Goal: Navigation & Orientation: Find specific page/section

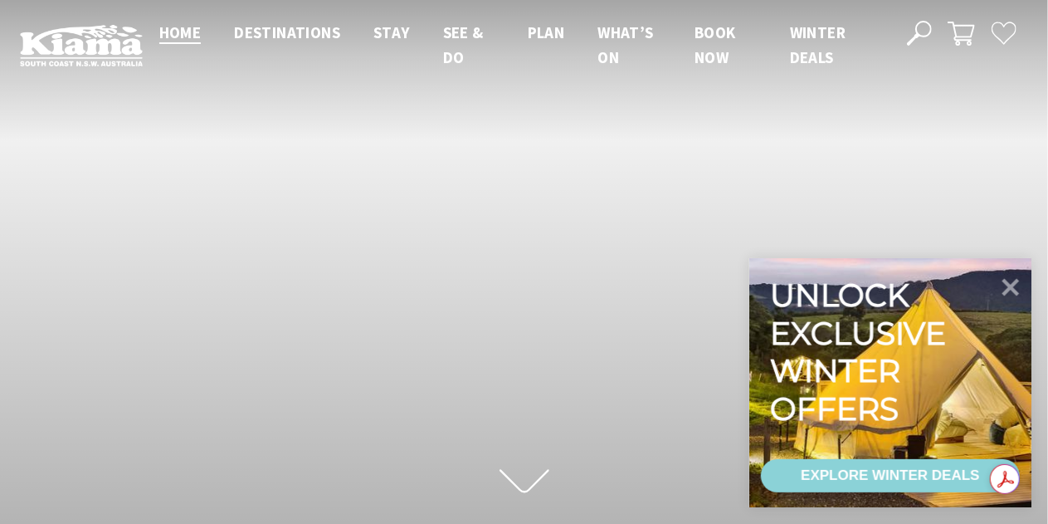
scroll to position [285, 1064]
click at [1014, 283] on icon at bounding box center [1011, 286] width 20 height 20
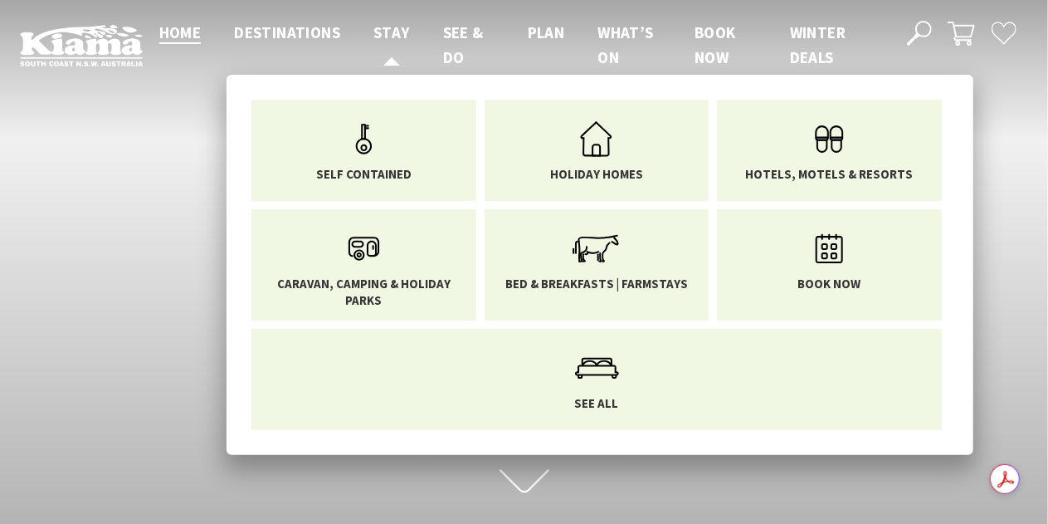
click at [392, 27] on span "Stay" at bounding box center [391, 32] width 37 height 20
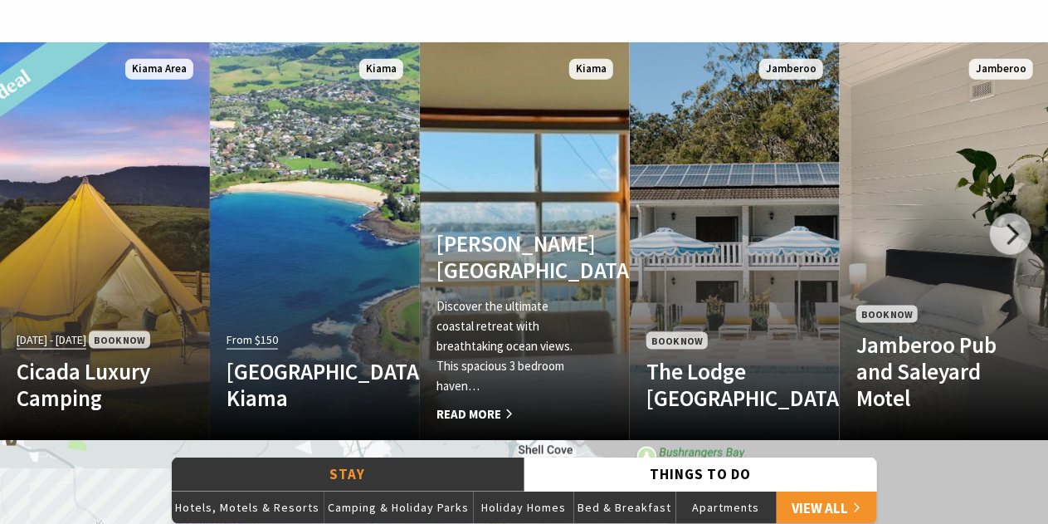
scroll to position [996, 0]
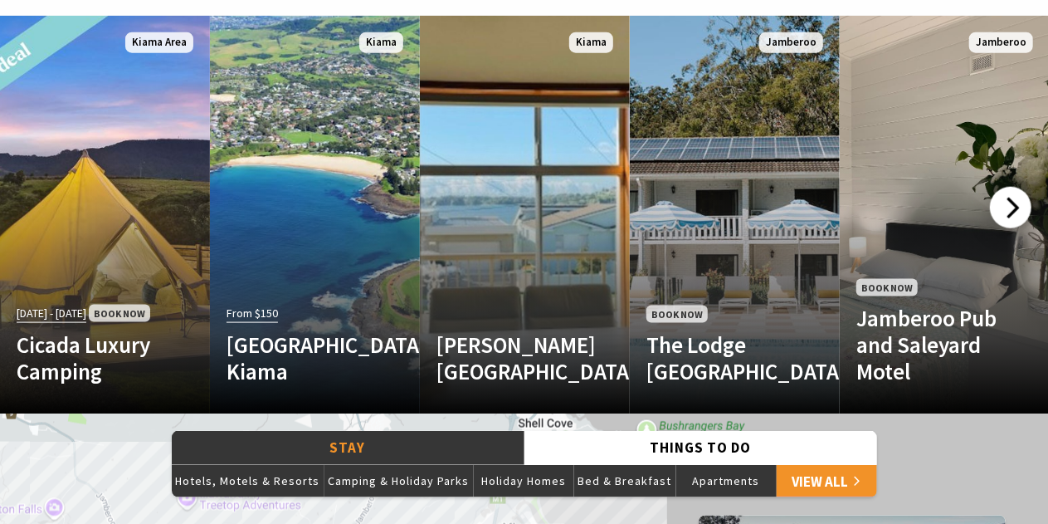
click at [1011, 208] on div at bounding box center [1010, 207] width 41 height 41
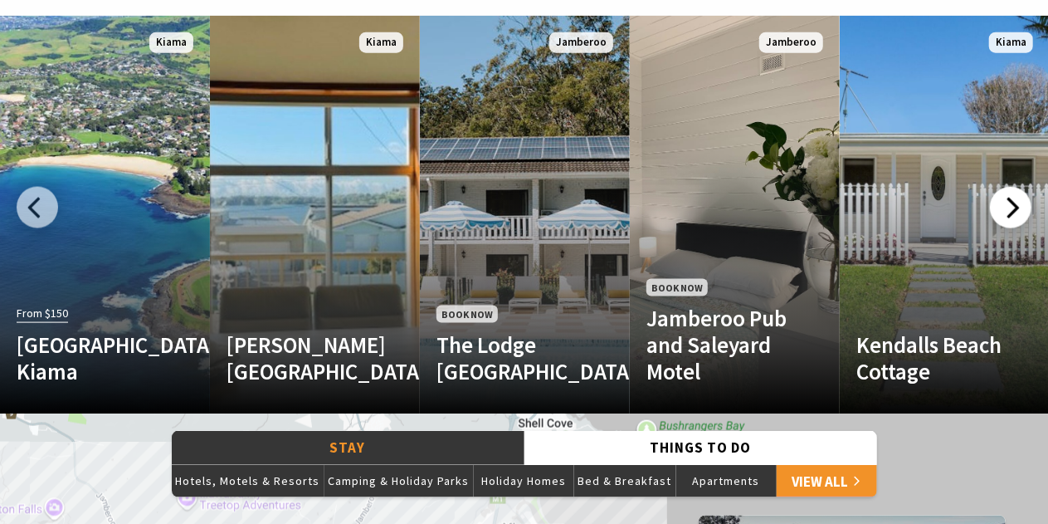
click at [1006, 208] on div at bounding box center [1010, 207] width 41 height 41
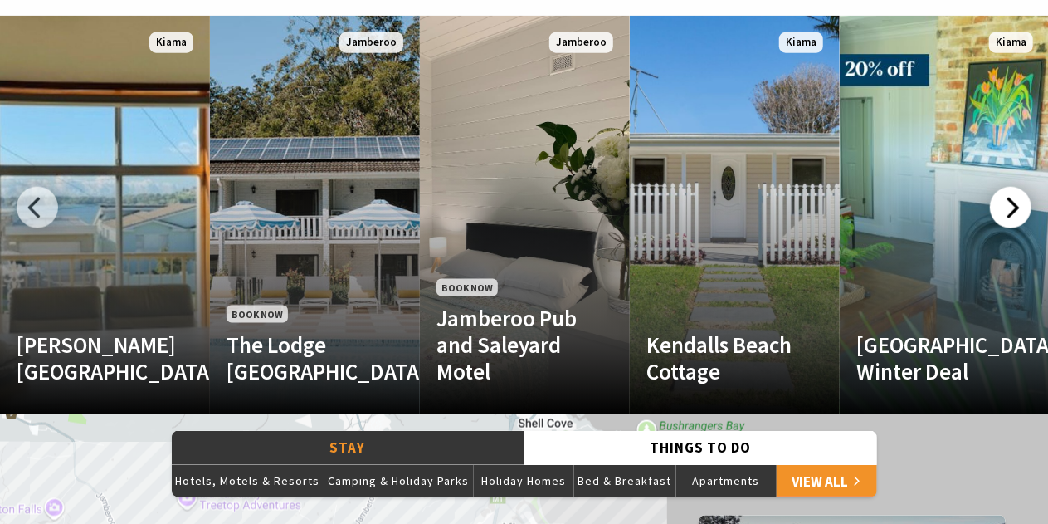
click at [1006, 208] on div at bounding box center [1010, 207] width 41 height 41
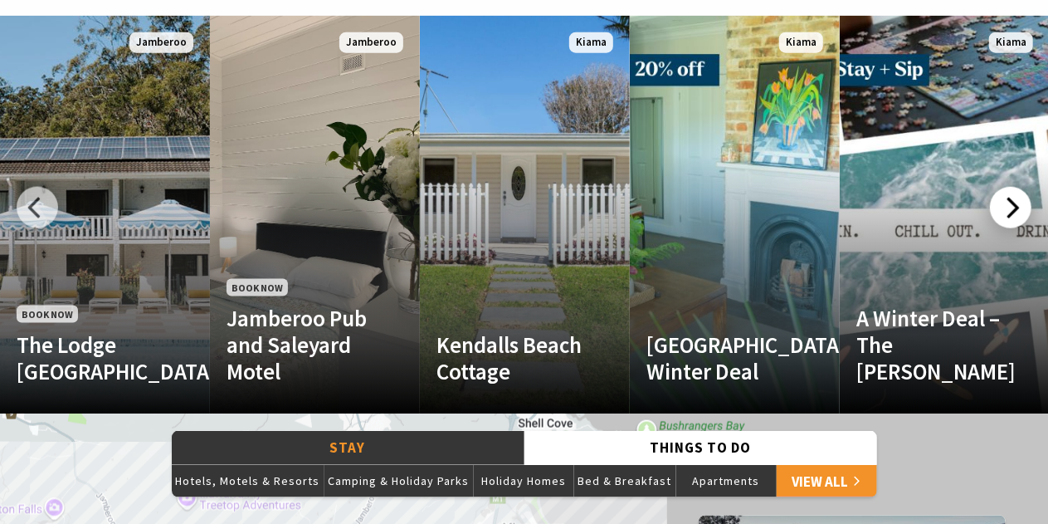
click at [1006, 208] on div at bounding box center [1010, 207] width 41 height 41
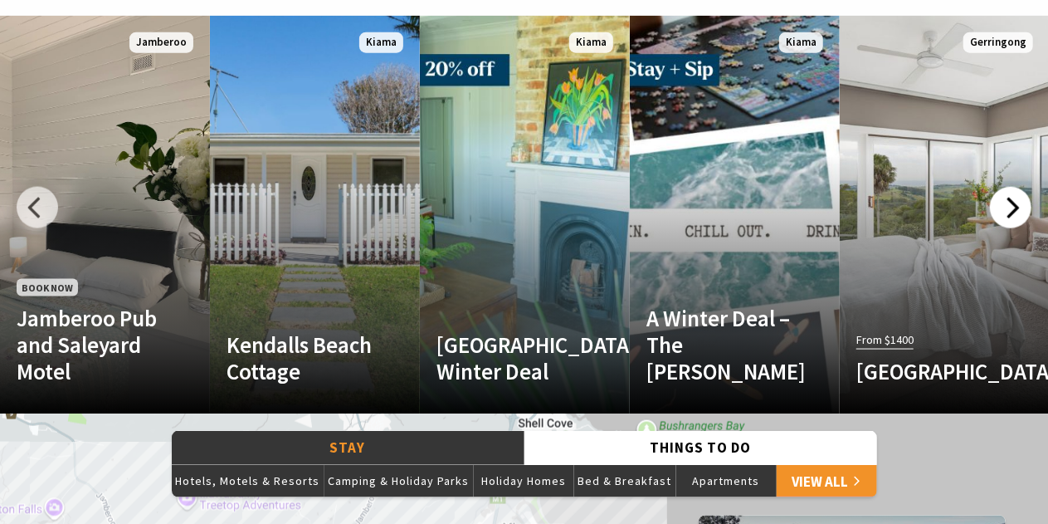
click at [1006, 208] on div at bounding box center [1010, 207] width 41 height 41
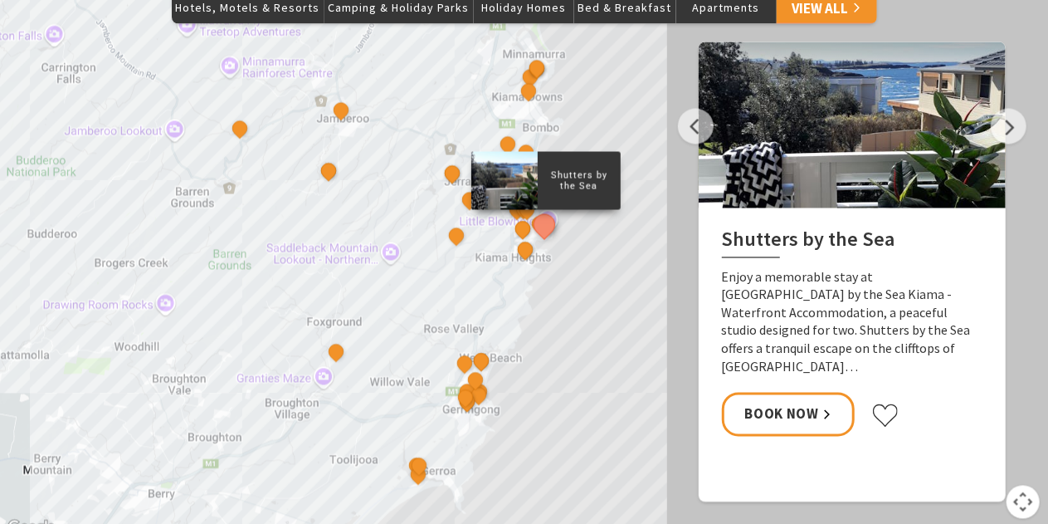
scroll to position [1494, 0]
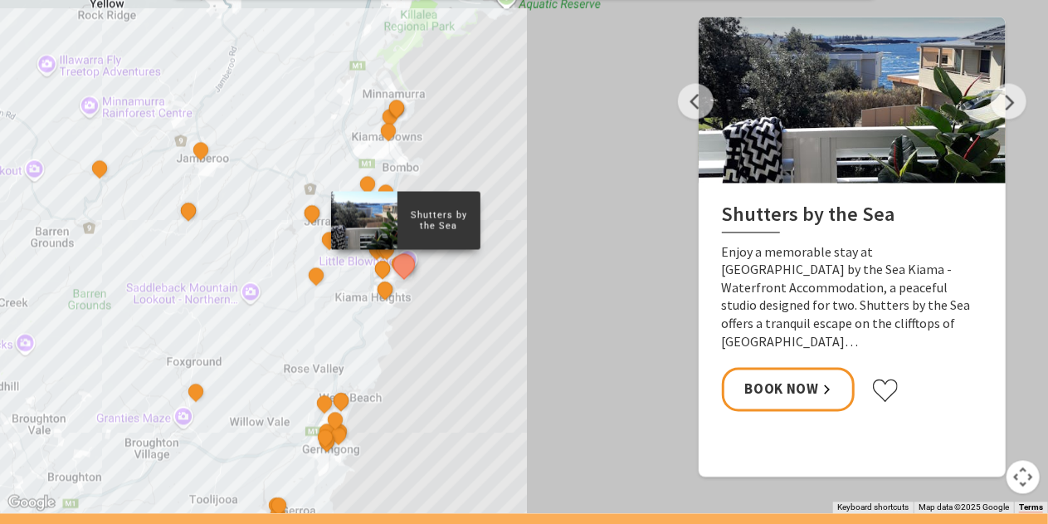
drag, startPoint x: 559, startPoint y: 258, endPoint x: 415, endPoint y: 323, distance: 158.2
click at [401, 261] on button "See detail about Shutters by the Sea" at bounding box center [403, 264] width 31 height 31
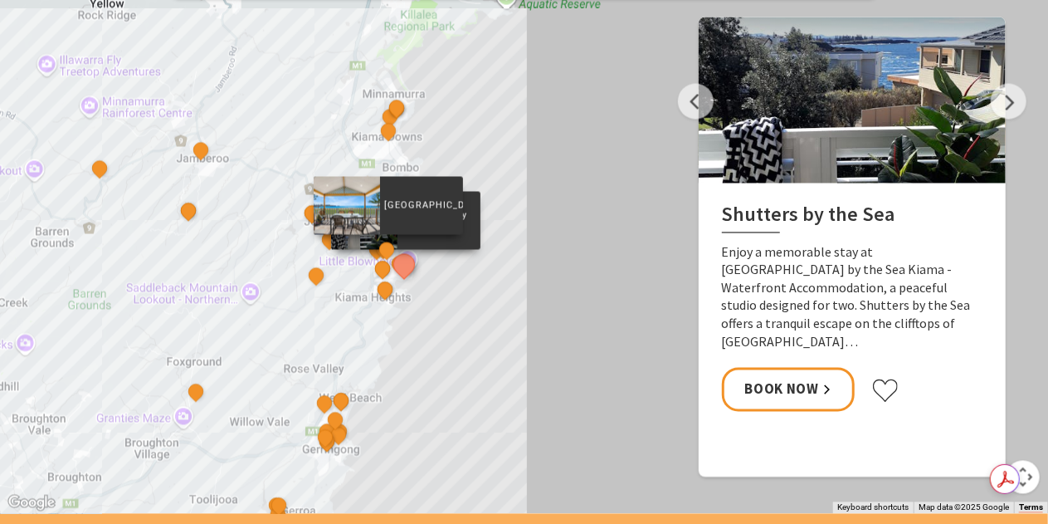
click at [378, 261] on div "[GEOGRAPHIC_DATA]" at bounding box center [387, 251] width 25 height 25
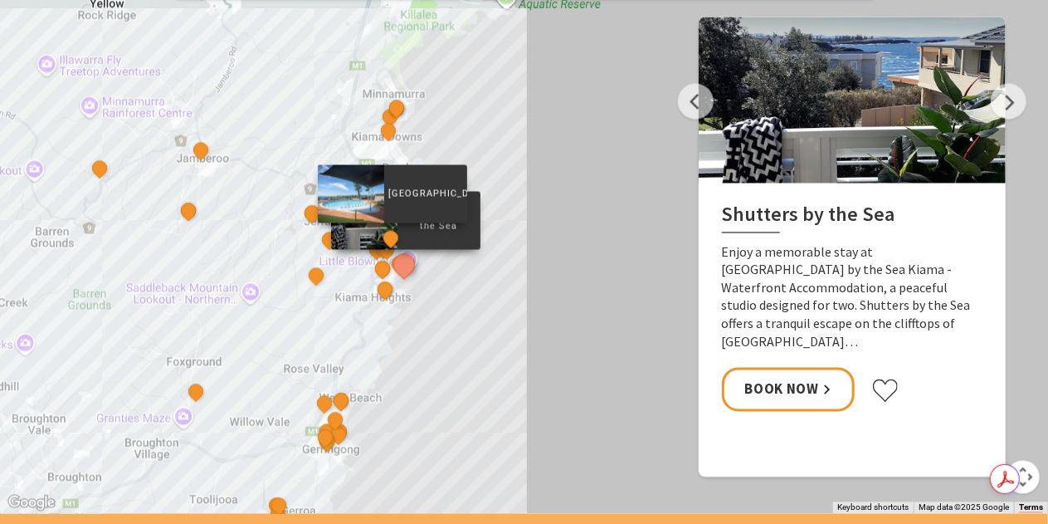
click at [385, 250] on div "[GEOGRAPHIC_DATA]" at bounding box center [391, 239] width 25 height 25
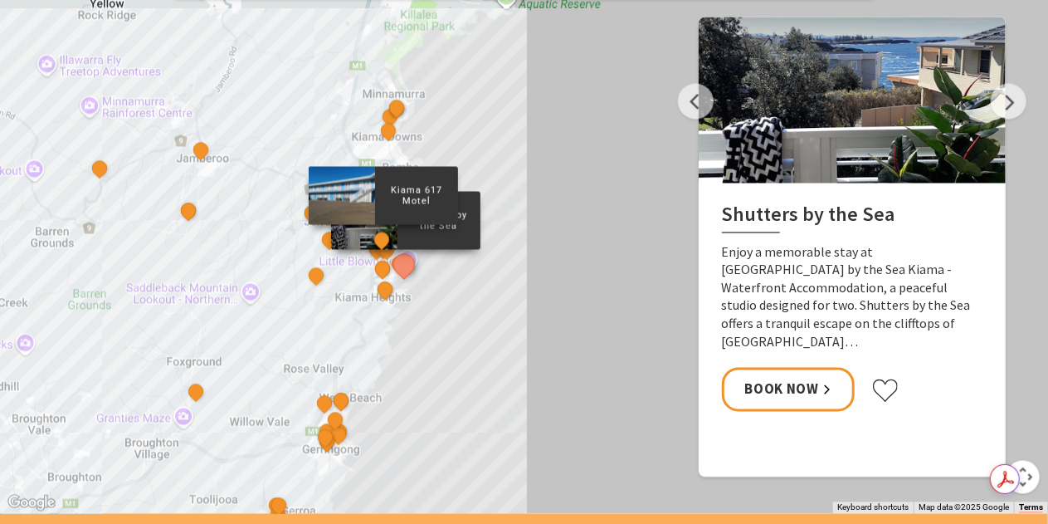
click at [374, 250] on div "Kiama 617 Motel" at bounding box center [383, 241] width 25 height 25
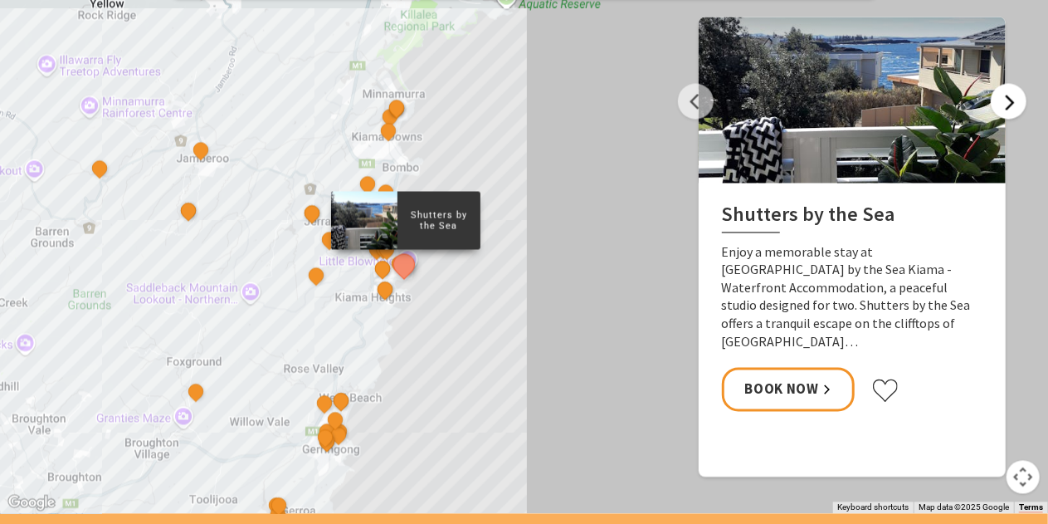
click at [1007, 95] on button "Next" at bounding box center [1009, 102] width 36 height 36
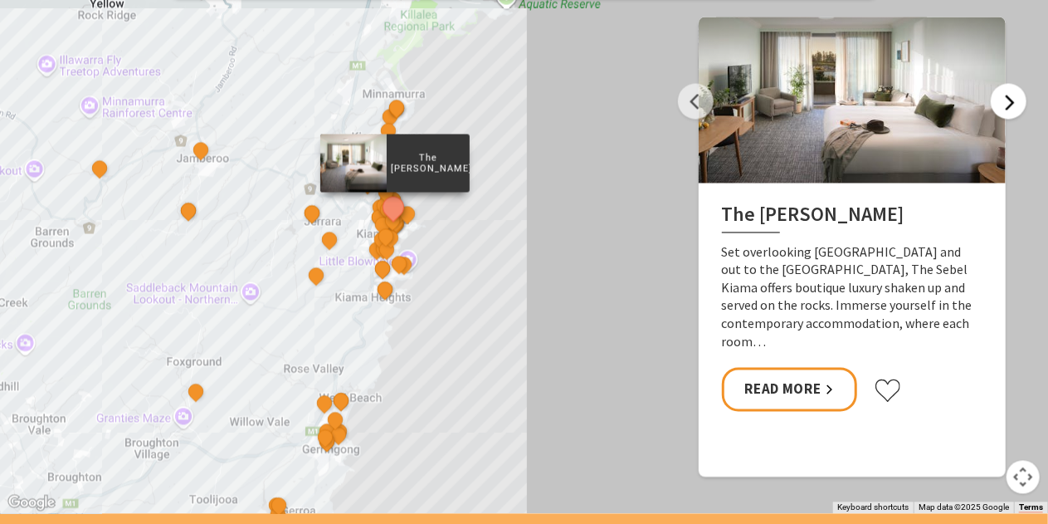
click at [1007, 95] on button "Next" at bounding box center [1009, 102] width 36 height 36
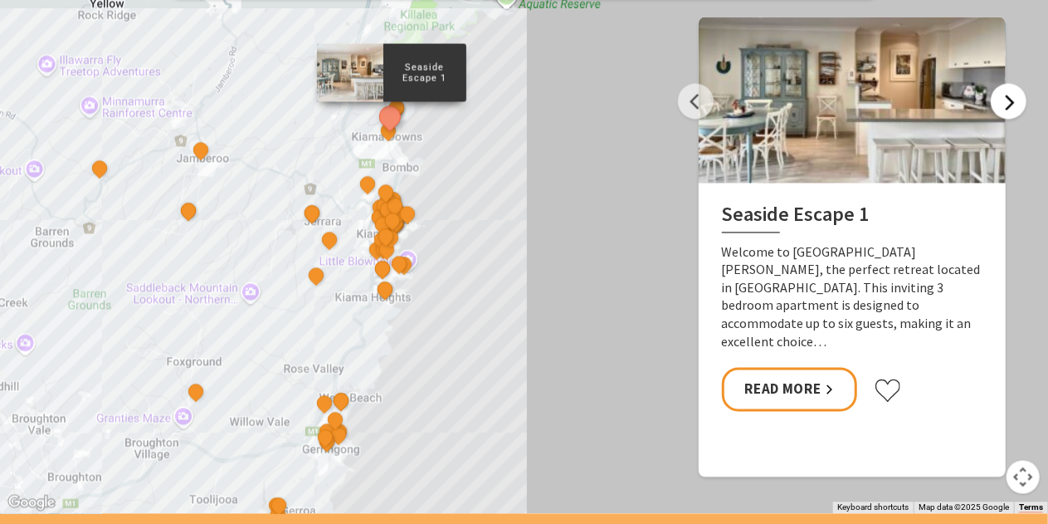
click at [1007, 95] on button "Next" at bounding box center [1009, 102] width 36 height 36
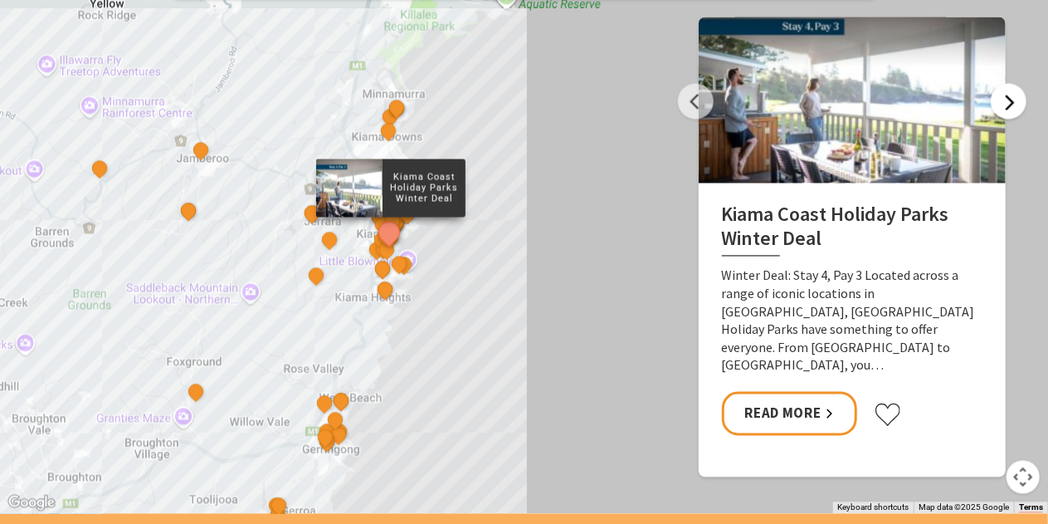
click at [1007, 95] on button "Next" at bounding box center [1009, 102] width 36 height 36
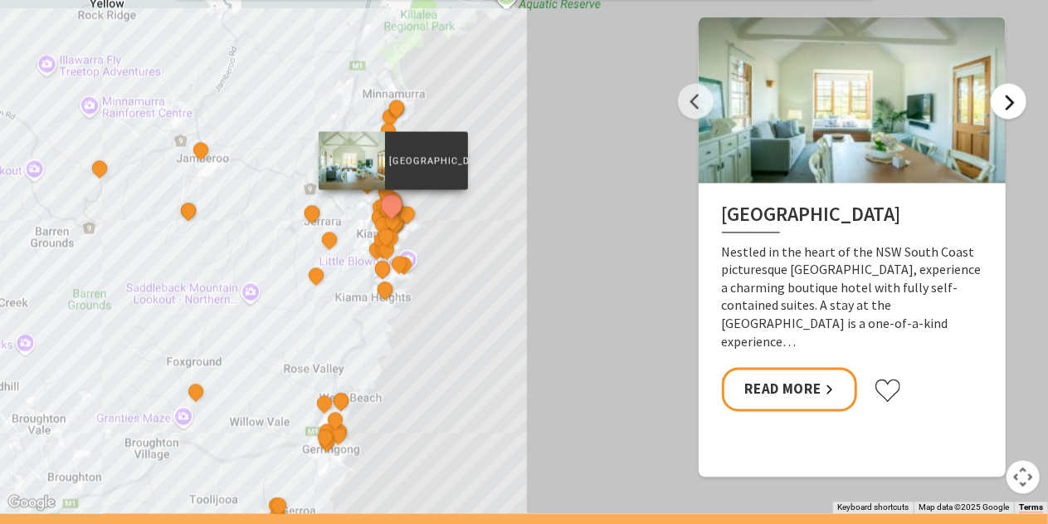
click at [1007, 95] on button "Next" at bounding box center [1009, 102] width 36 height 36
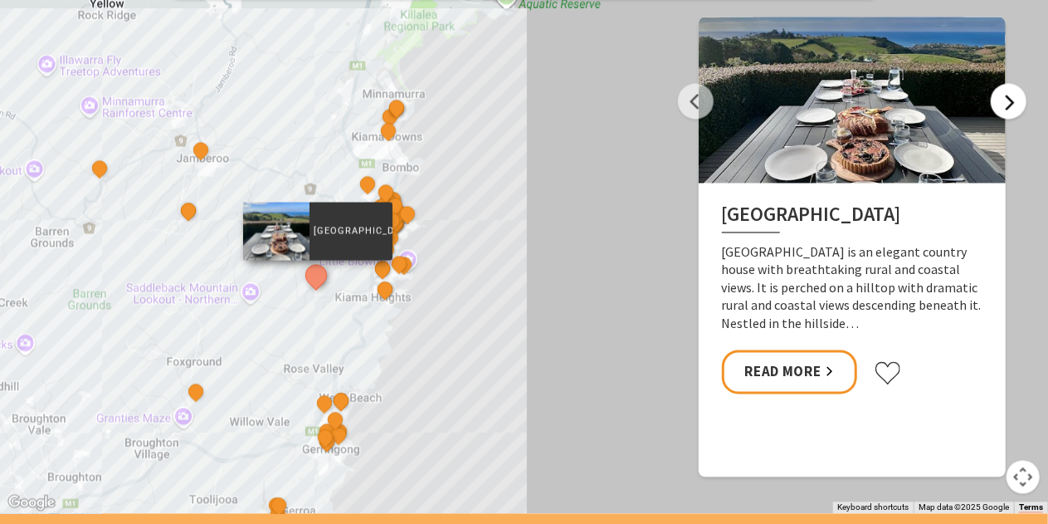
click at [1007, 95] on button "Next" at bounding box center [1009, 102] width 36 height 36
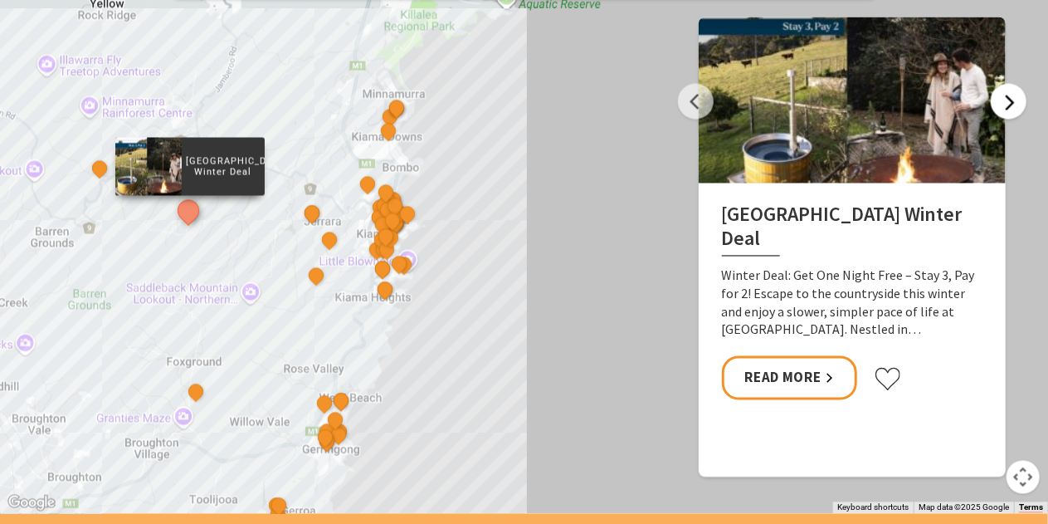
click at [1007, 95] on button "Next" at bounding box center [1009, 102] width 36 height 36
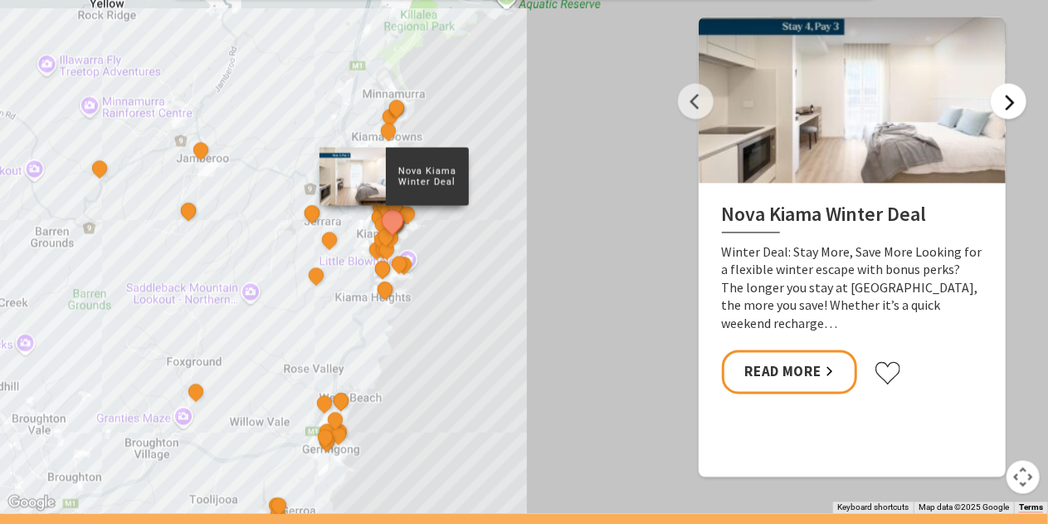
click at [1007, 95] on button "Next" at bounding box center [1009, 102] width 36 height 36
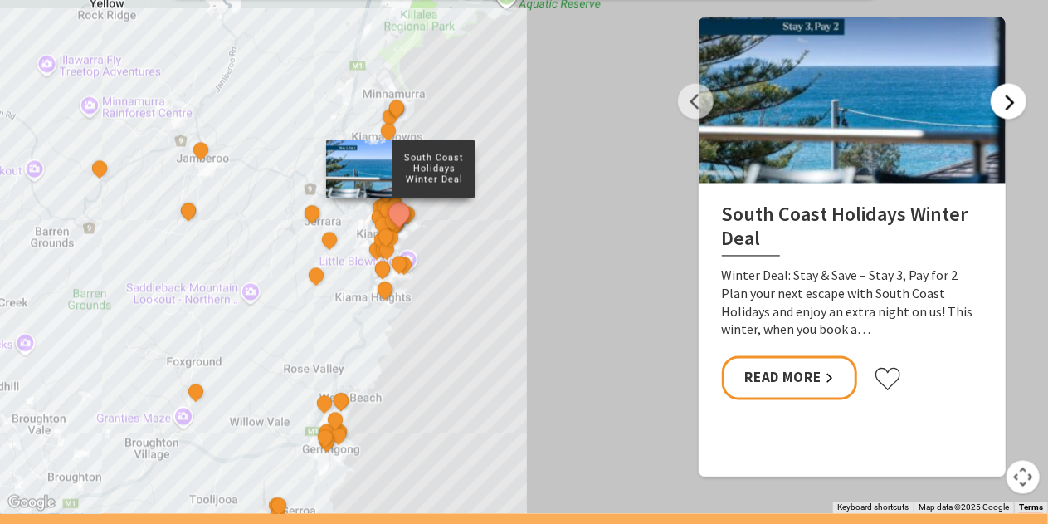
click at [1007, 95] on button "Next" at bounding box center [1009, 102] width 36 height 36
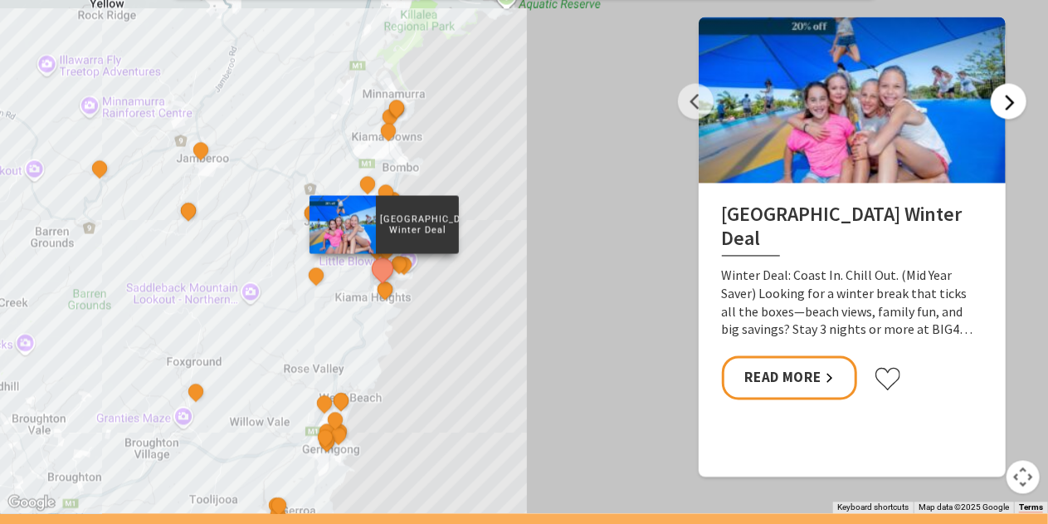
click at [1007, 95] on button "Next" at bounding box center [1009, 102] width 36 height 36
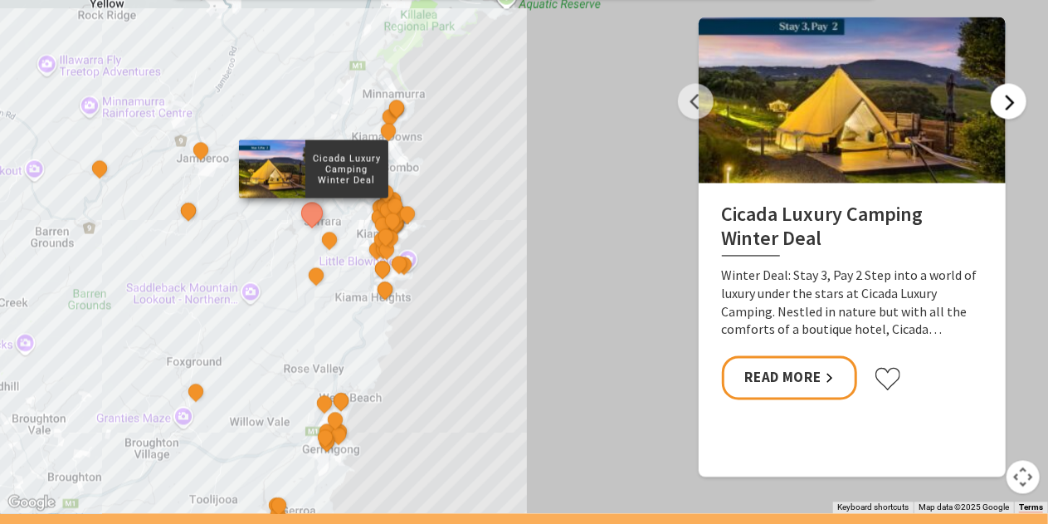
click at [1007, 95] on button "Next" at bounding box center [1009, 102] width 36 height 36
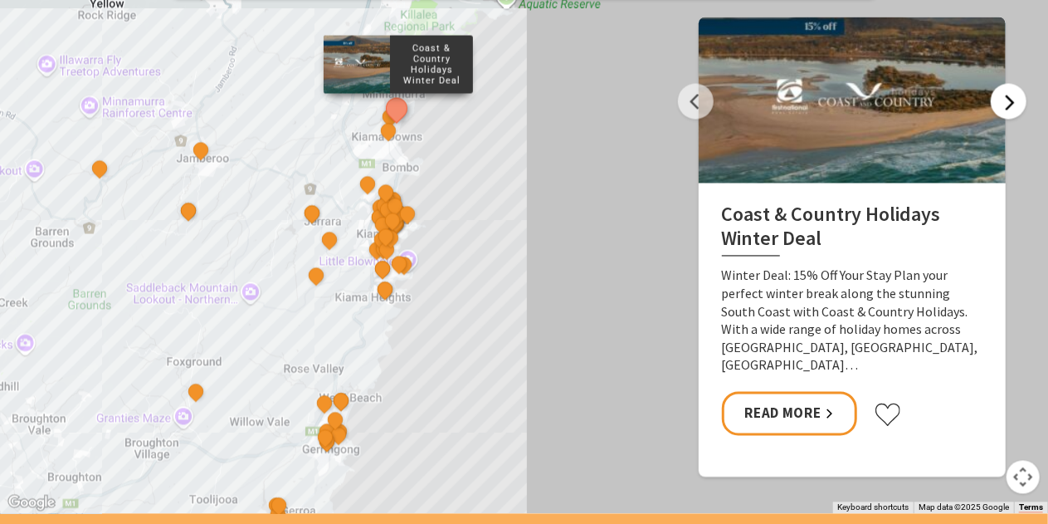
click at [1007, 95] on button "Next" at bounding box center [1009, 102] width 36 height 36
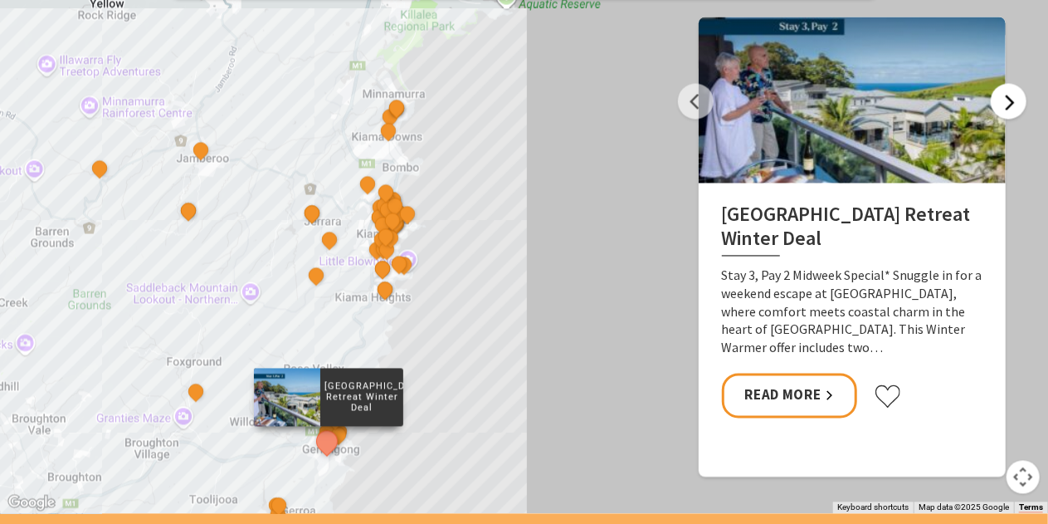
click at [1007, 95] on button "Next" at bounding box center [1009, 102] width 36 height 36
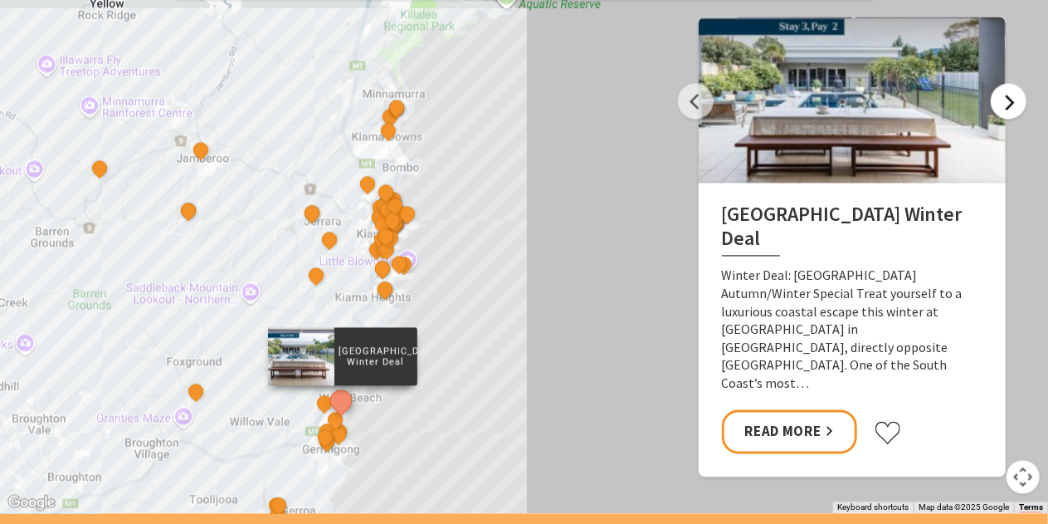
click at [1007, 95] on button "Next" at bounding box center [1009, 102] width 36 height 36
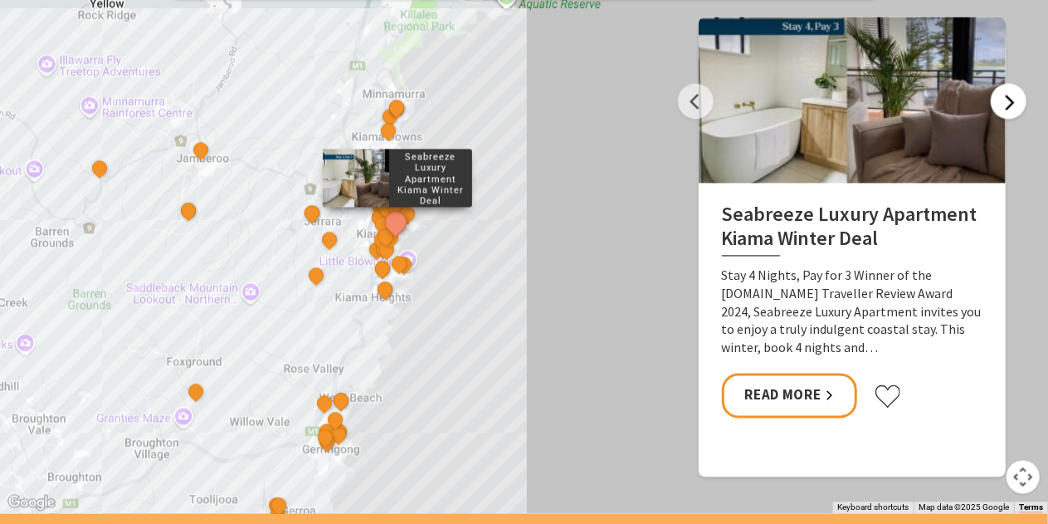
click at [1007, 95] on button "Next" at bounding box center [1009, 102] width 36 height 36
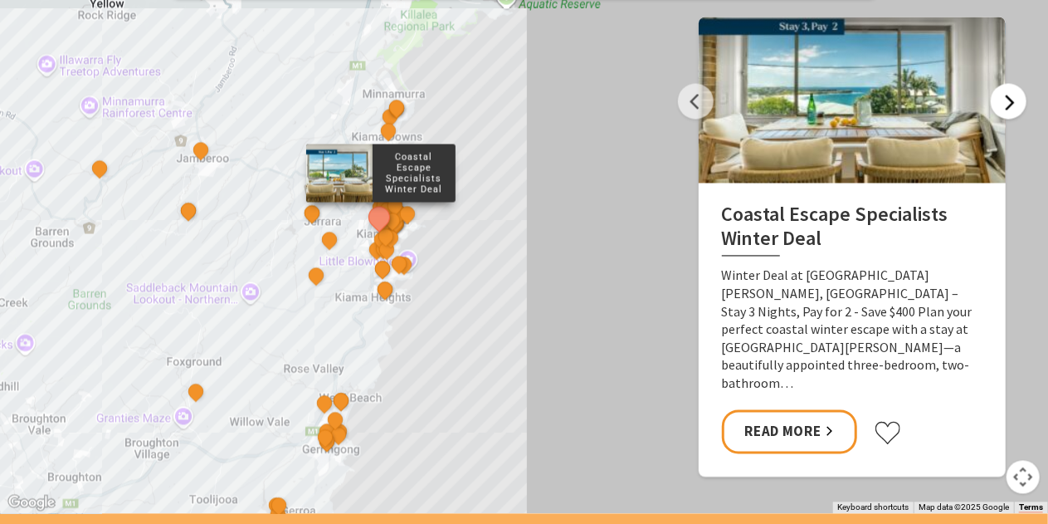
click at [1007, 95] on button "Next" at bounding box center [1009, 102] width 36 height 36
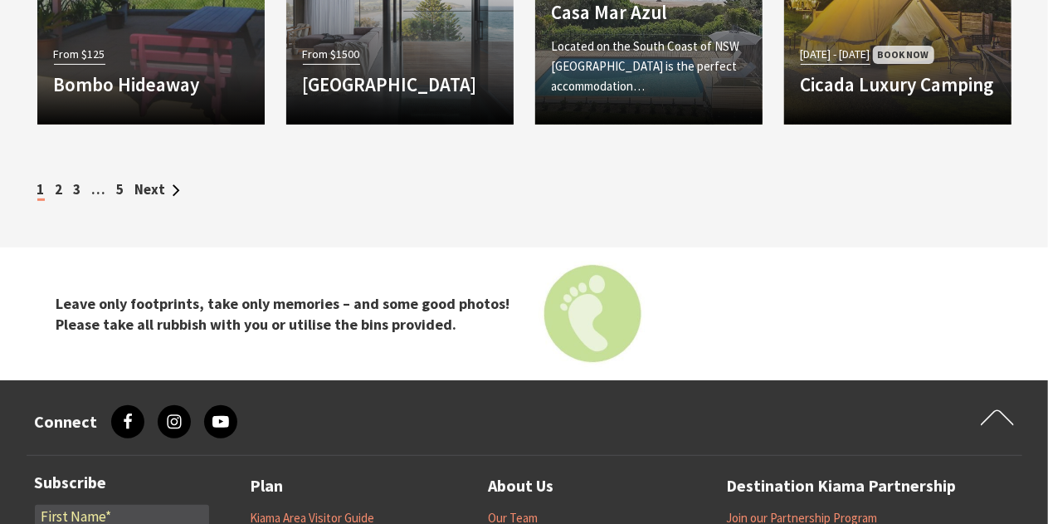
scroll to position [3402, 0]
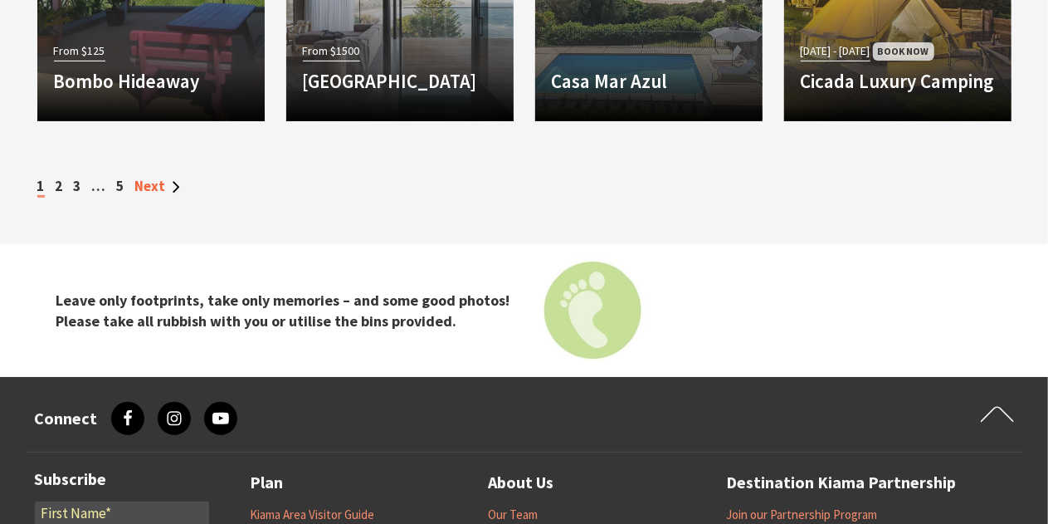
click at [157, 190] on link "Next" at bounding box center [157, 186] width 45 height 18
